Goal: Task Accomplishment & Management: Complete application form

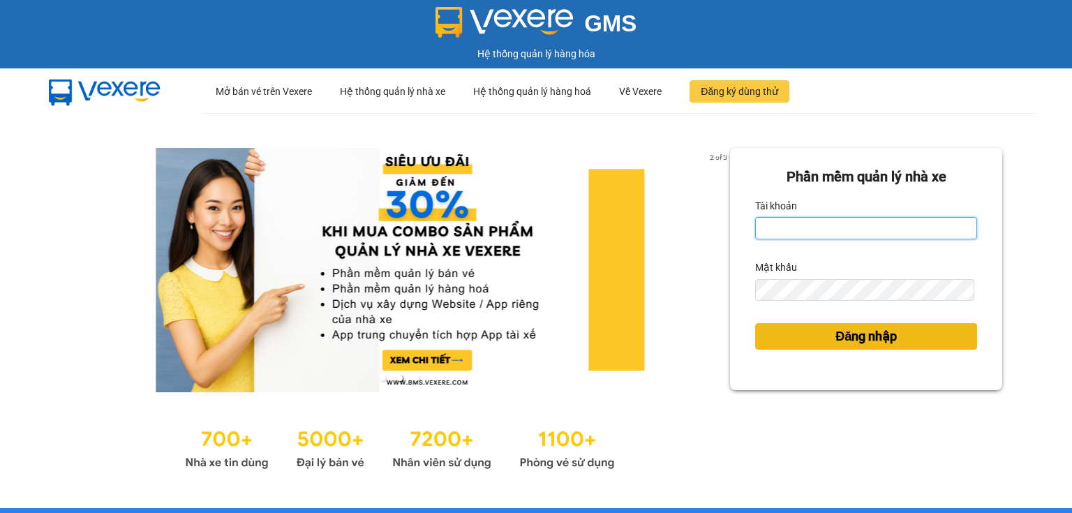
type input "ngoc.taithang"
click at [885, 346] on button "Đăng nhập" at bounding box center [866, 336] width 222 height 27
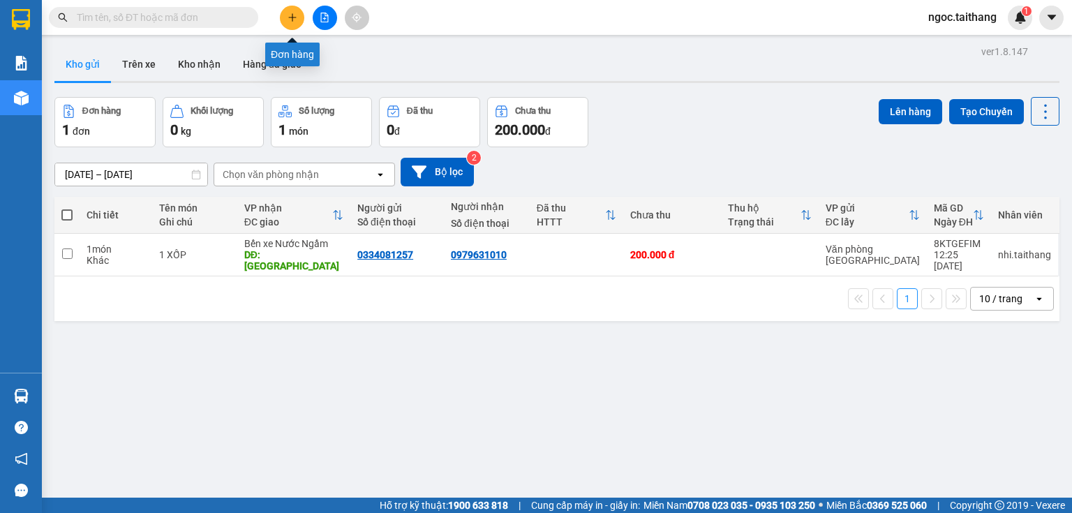
click at [286, 22] on button at bounding box center [292, 18] width 24 height 24
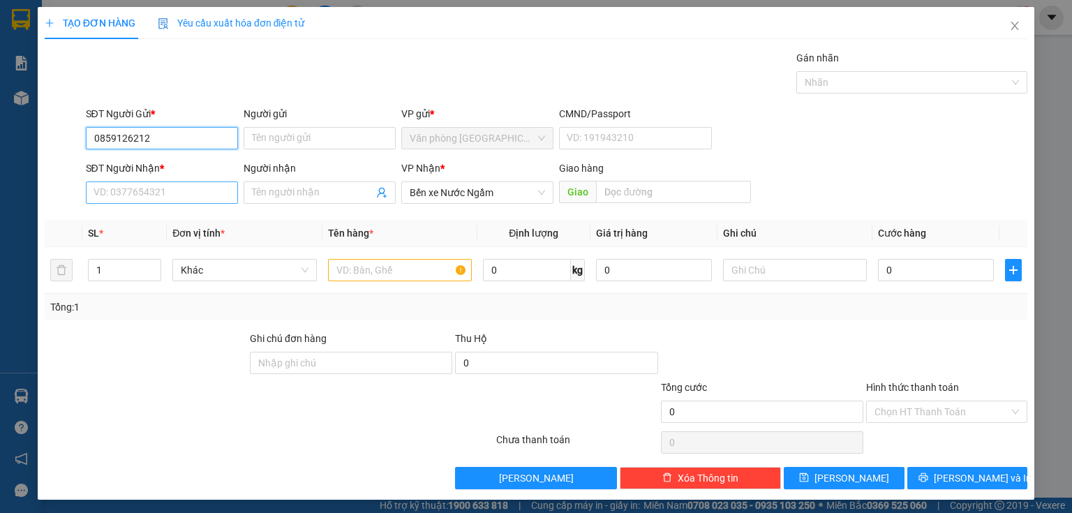
type input "0859126212"
click at [121, 185] on input "SĐT Người Nhận *" at bounding box center [162, 192] width 152 height 22
type input "0375826838"
click at [374, 260] on input "text" at bounding box center [400, 270] width 144 height 22
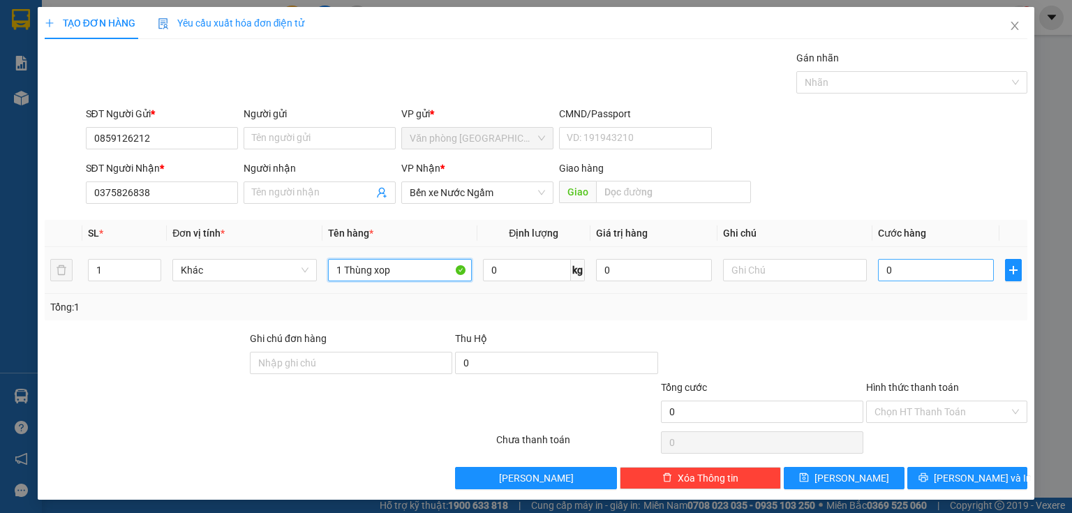
type input "1 Thùng xop"
click at [921, 264] on input "0" at bounding box center [936, 270] width 116 height 22
type input "2"
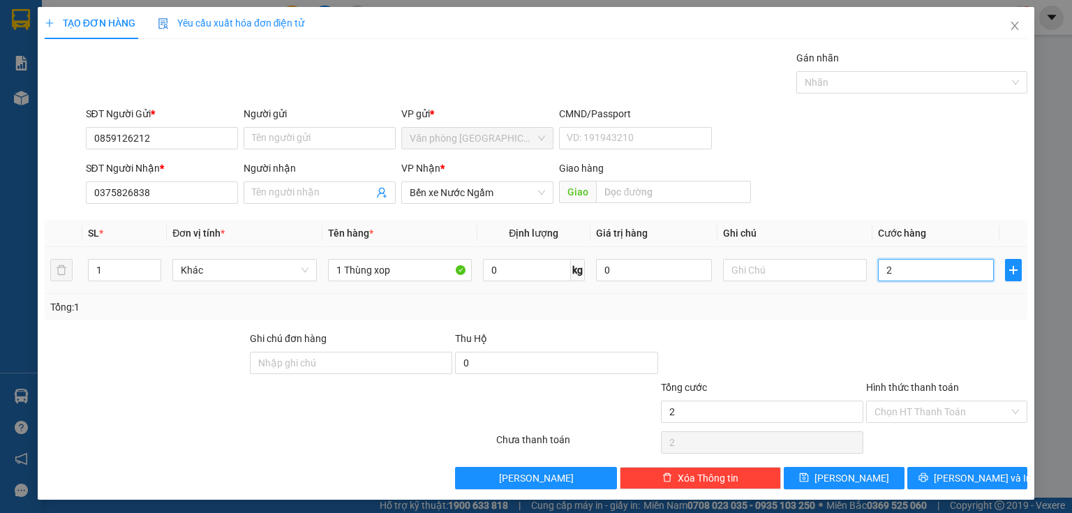
type input "20"
type input "200"
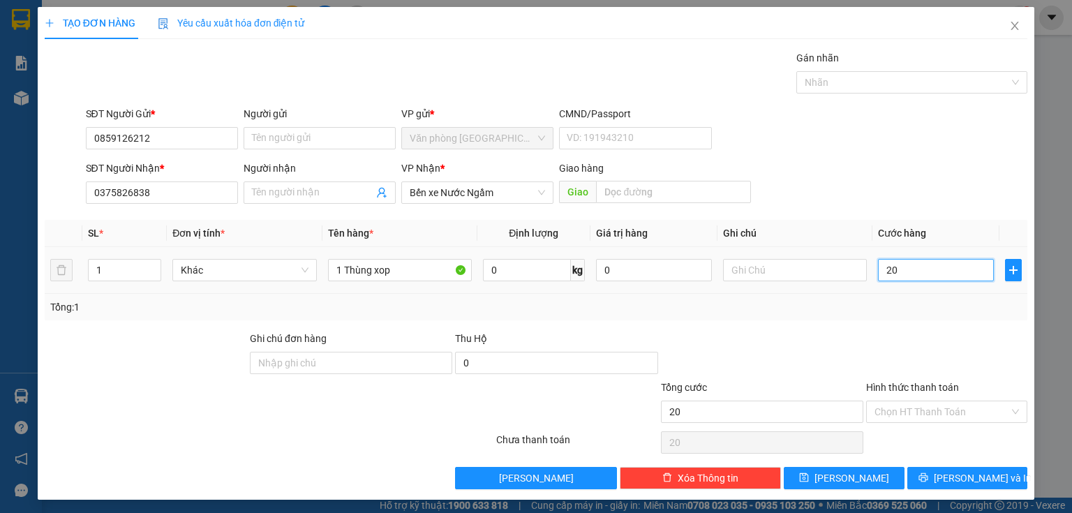
type input "200"
type input "200.000"
click at [951, 470] on span "Lưu và In" at bounding box center [983, 477] width 98 height 15
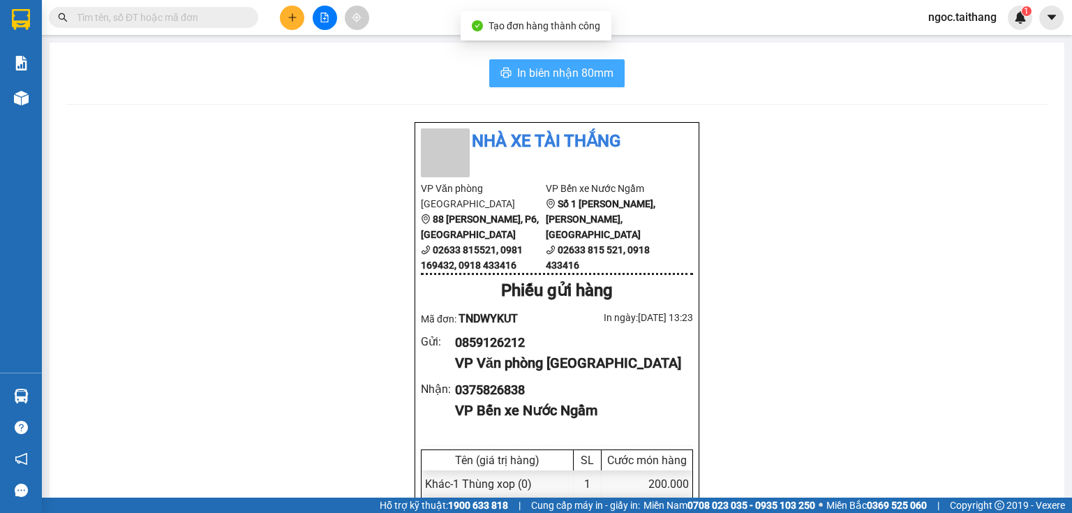
click at [530, 66] on span "In biên nhận 80mm" at bounding box center [565, 72] width 96 height 17
